Goal: Task Accomplishment & Management: Manage account settings

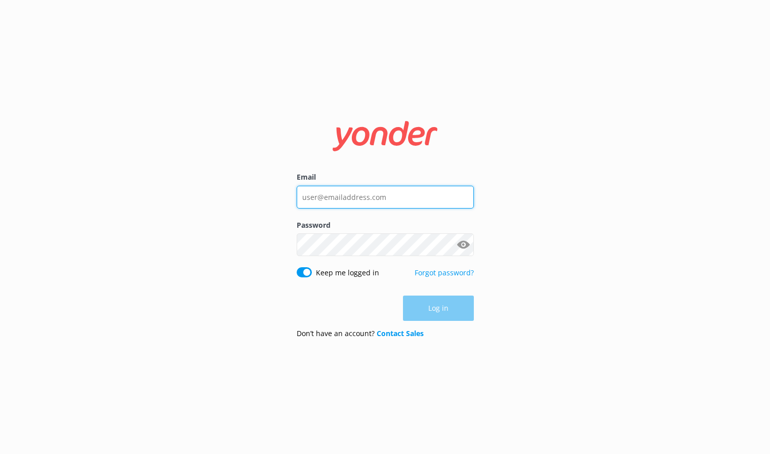
type input "letsgo@sbadventureco.com"
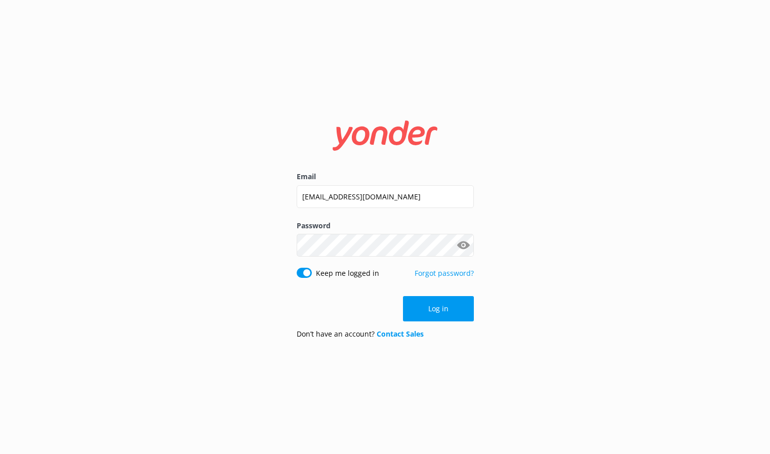
click at [443, 305] on div "Log in" at bounding box center [385, 308] width 177 height 25
